Goal: Task Accomplishment & Management: Manage account settings

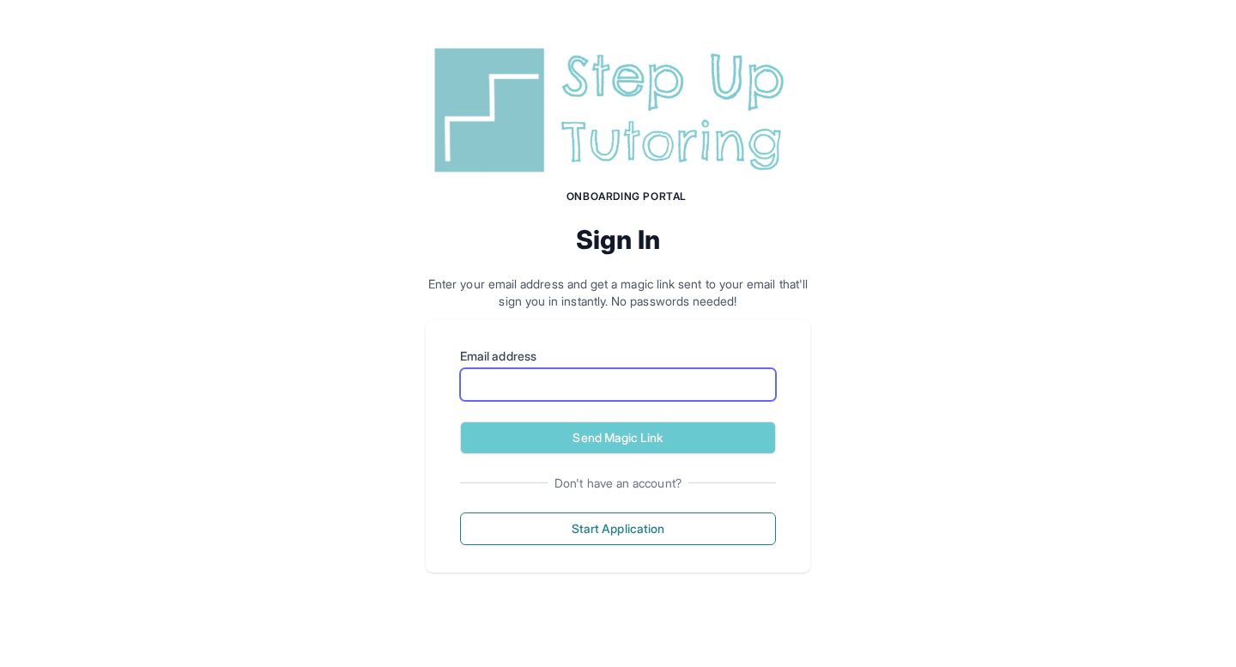
click at [518, 385] on input "Email address" at bounding box center [618, 384] width 316 height 33
type input "**********"
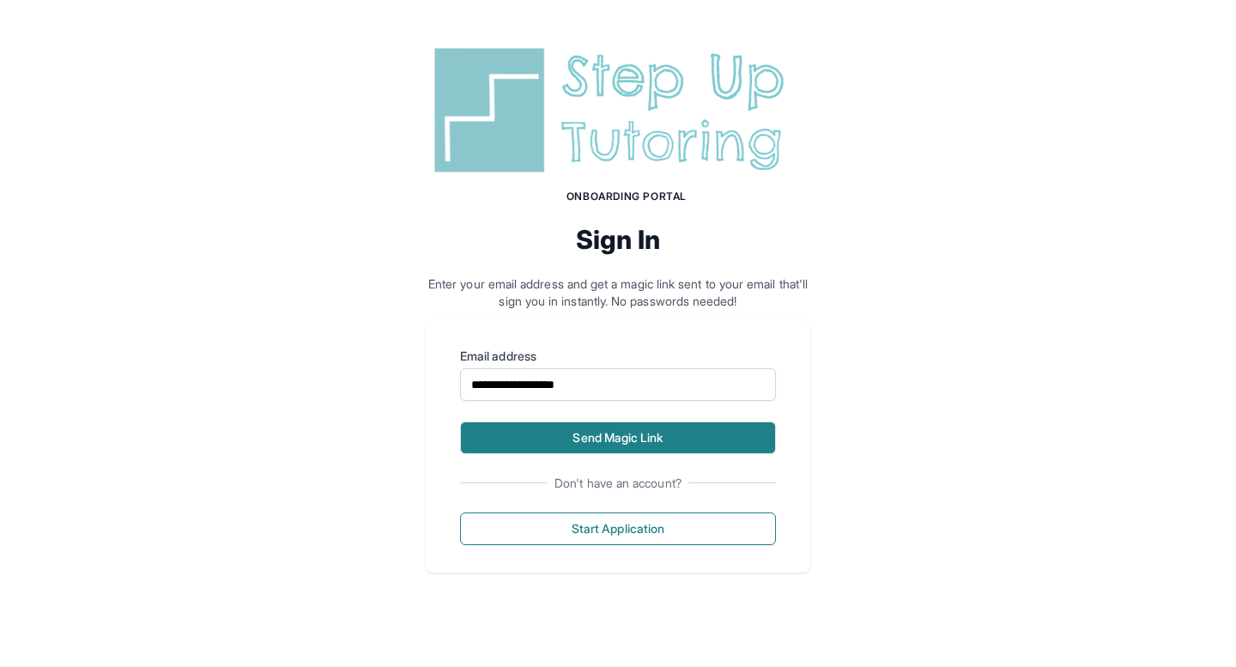
click at [592, 436] on button "Send Magic Link" at bounding box center [618, 438] width 316 height 33
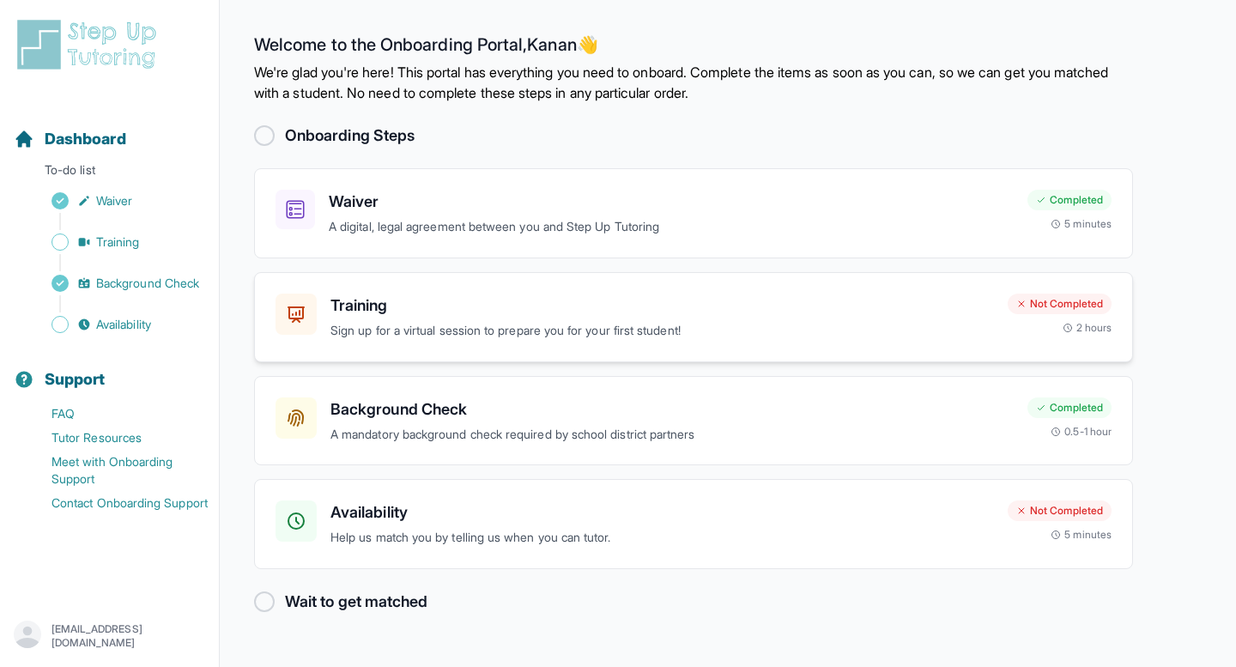
click at [446, 328] on p "Sign up for a virtual session to prepare you for your first student!" at bounding box center [663, 331] width 664 height 20
click at [419, 315] on h3 "Training" at bounding box center [663, 306] width 664 height 24
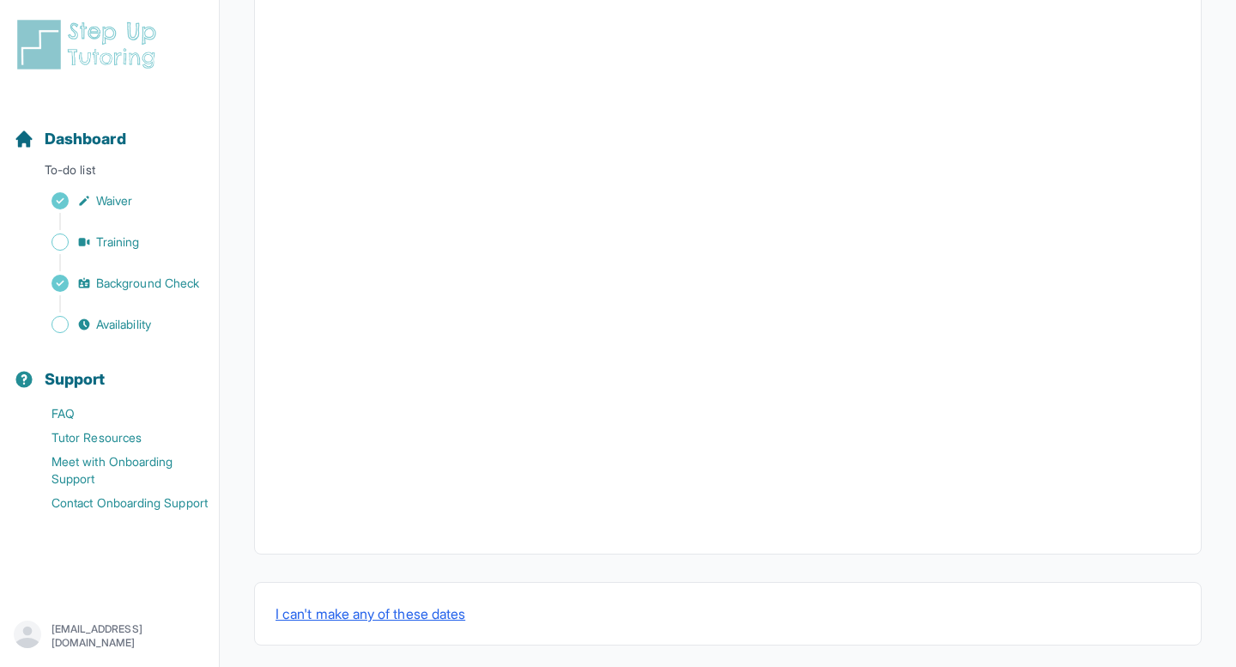
scroll to position [542, 0]
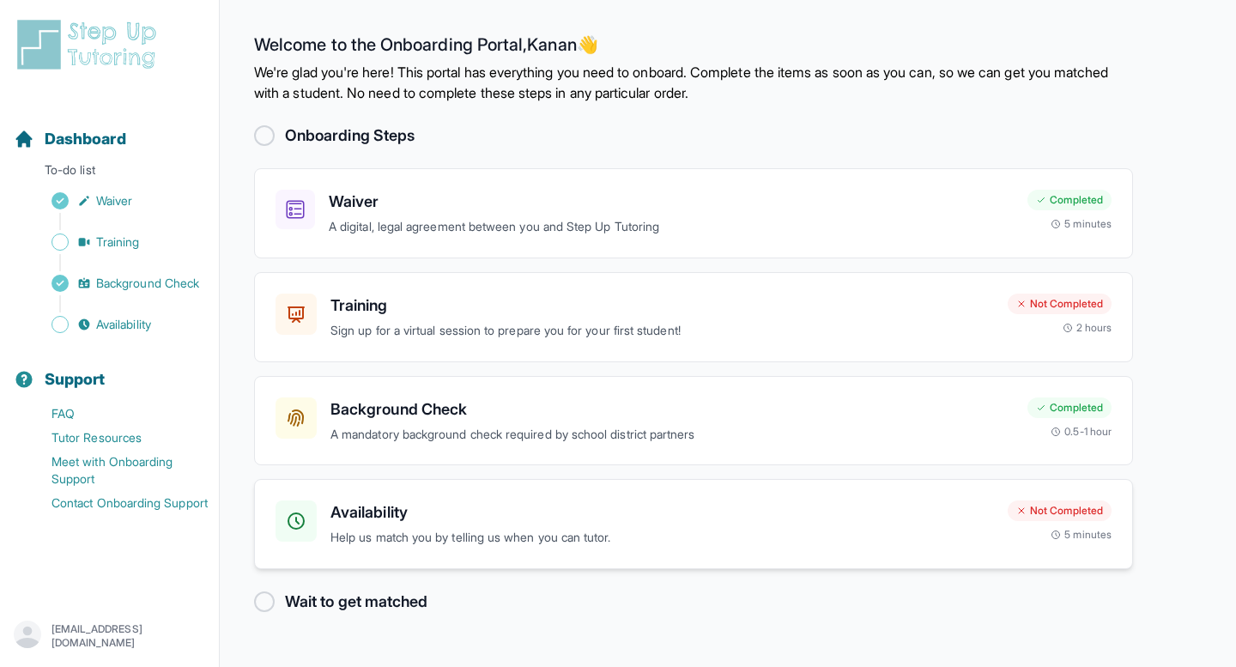
click at [381, 497] on div "Availability Help us match you by telling us when you can tutor. Not Completed …" at bounding box center [693, 524] width 879 height 90
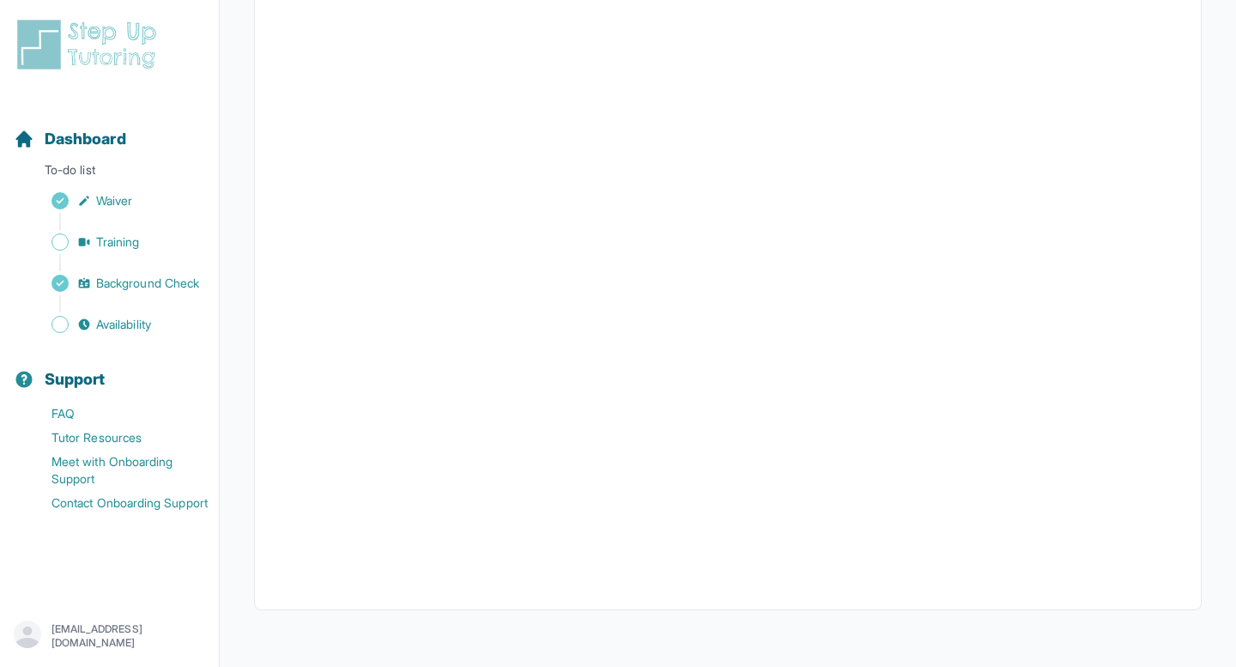
scroll to position [326, 0]
click at [106, 148] on span "Dashboard" at bounding box center [86, 139] width 82 height 24
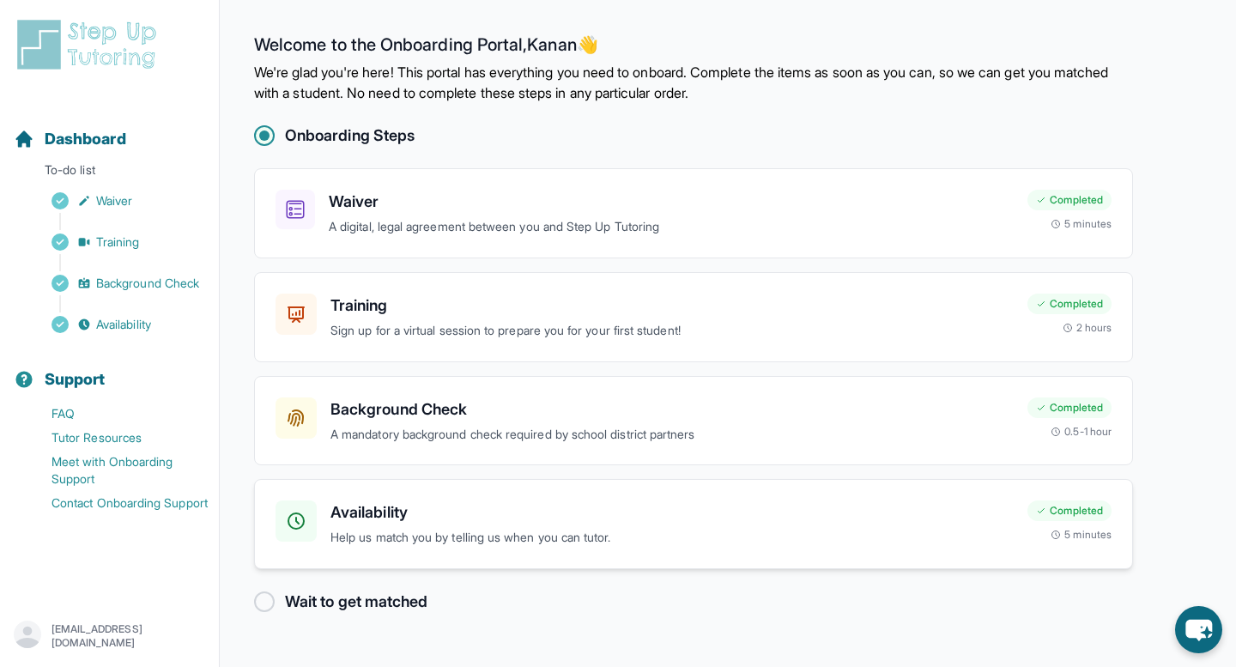
click at [584, 510] on h3 "Availability" at bounding box center [672, 513] width 683 height 24
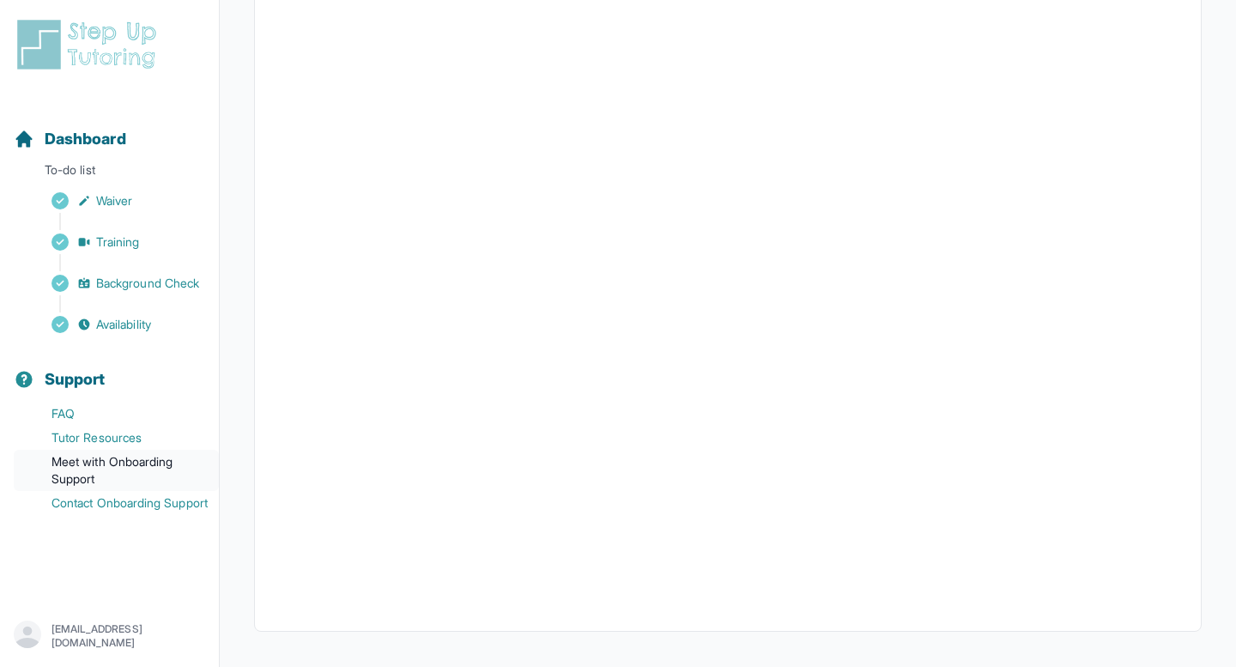
scroll to position [331, 0]
click at [33, 640] on icon "button" at bounding box center [27, 637] width 27 height 21
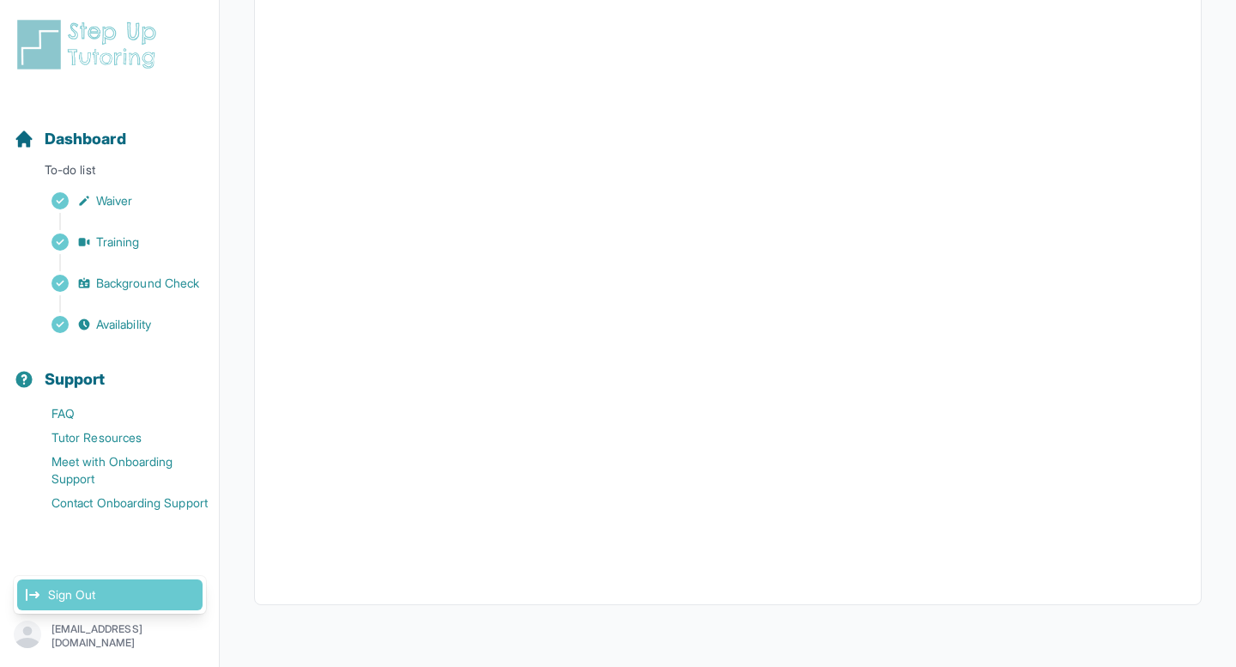
click at [67, 595] on link "Sign Out" at bounding box center [109, 595] width 185 height 31
